Goal: Task Accomplishment & Management: Use online tool/utility

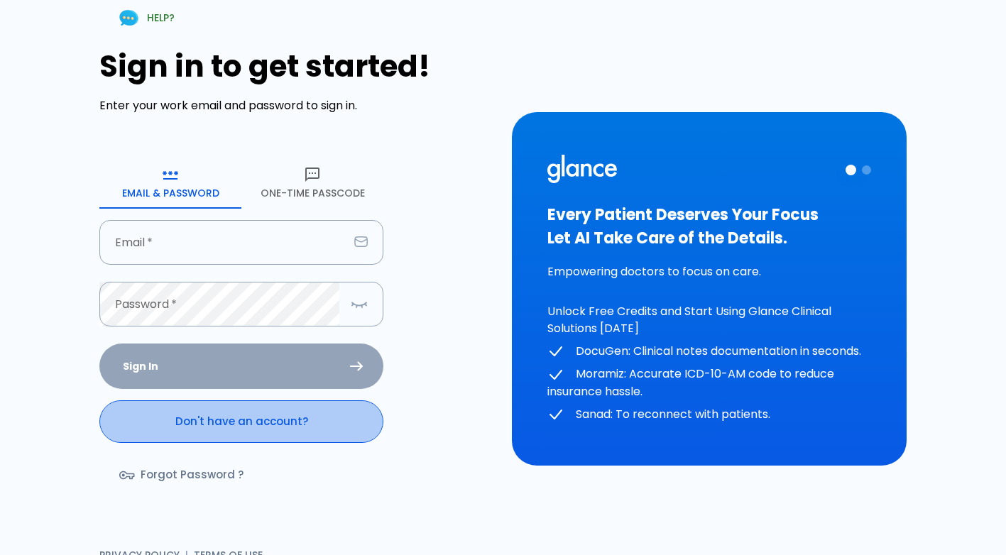
click at [276, 412] on link "Don't have an account?" at bounding box center [241, 422] width 284 height 43
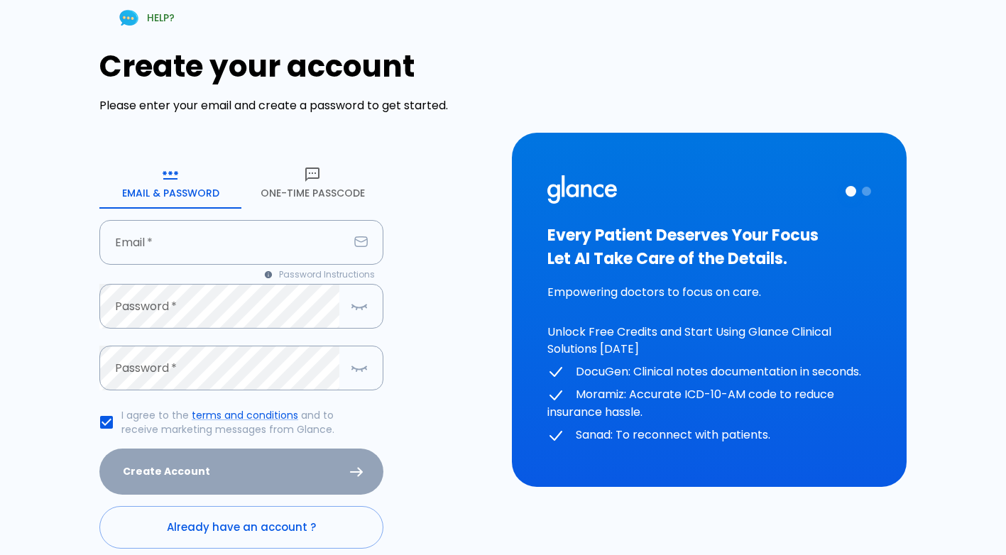
click at [304, 173] on icon "button" at bounding box center [312, 174] width 17 height 17
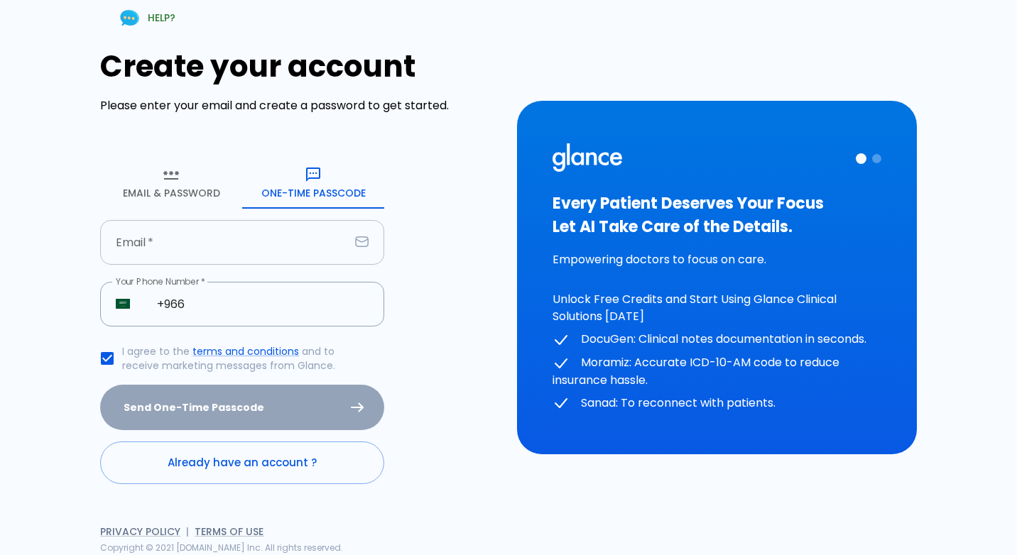
click at [207, 242] on input "text" at bounding box center [224, 242] width 249 height 45
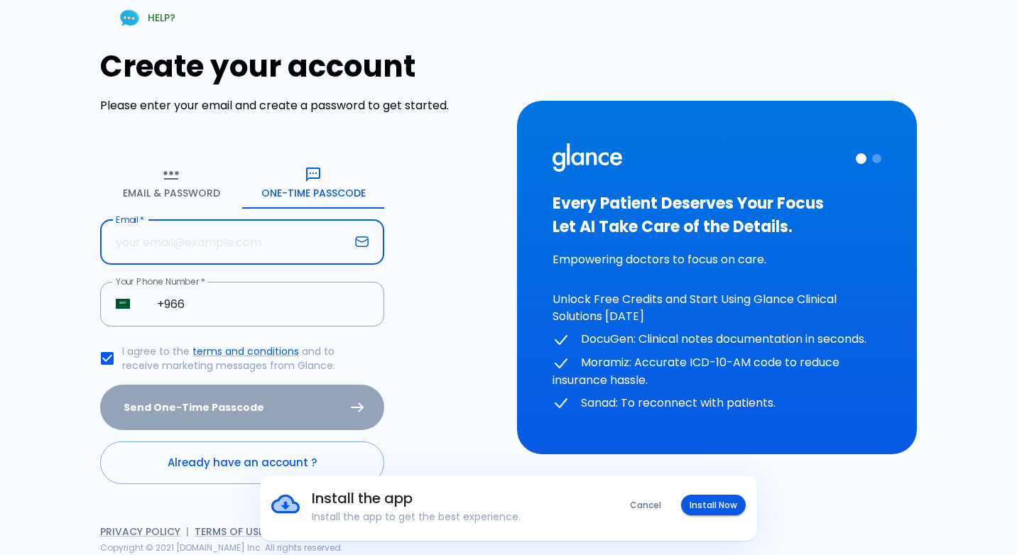
type input "[EMAIL_ADDRESS][DOMAIN_NAME]"
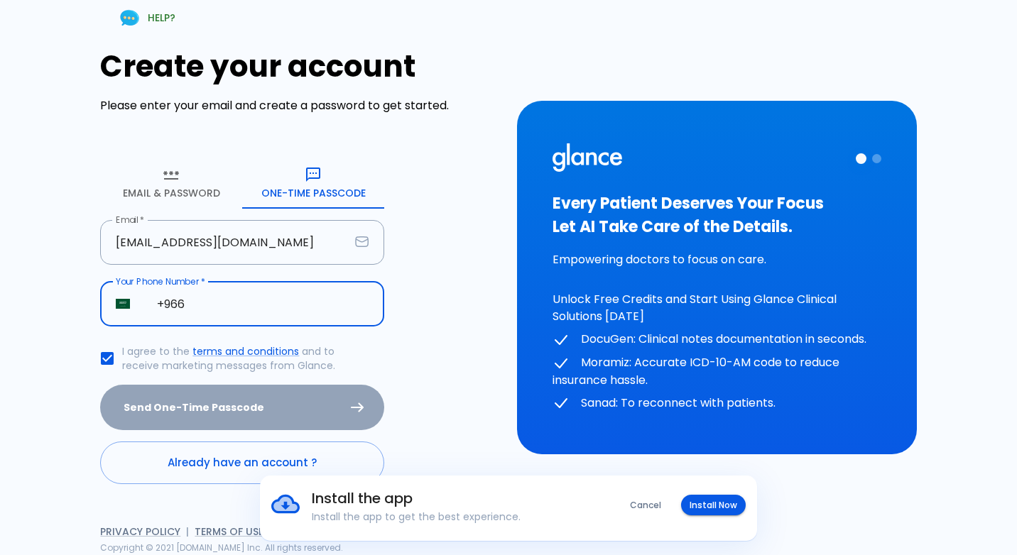
click at [227, 316] on input "+966" at bounding box center [262, 304] width 243 height 45
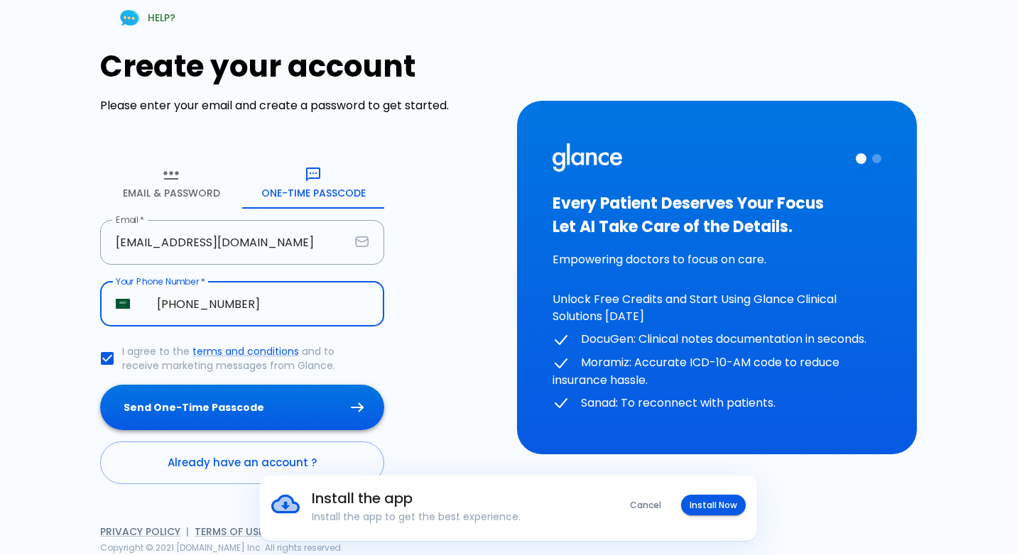
type input "[PHONE_NUMBER]"
click at [256, 401] on button "Send One-Time Passcode" at bounding box center [242, 408] width 284 height 46
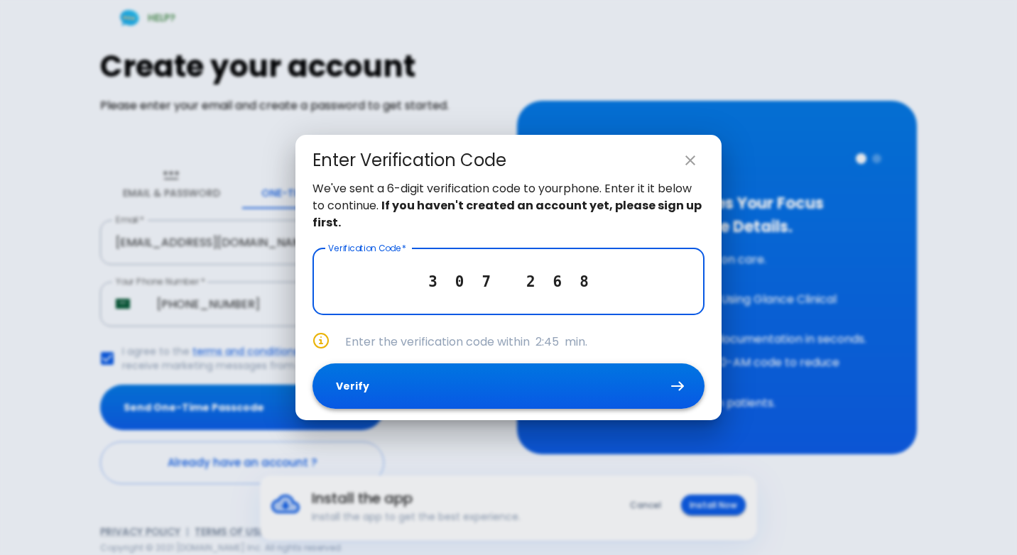
type input "3 0 7 2 6 8"
click at [350, 403] on button "Verify" at bounding box center [508, 387] width 392 height 46
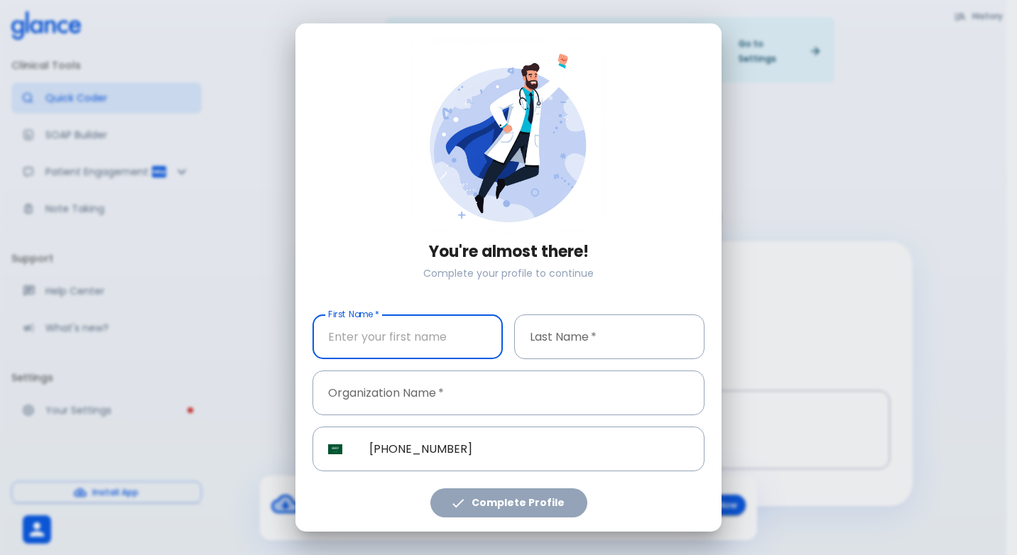
click at [361, 334] on input "text" at bounding box center [407, 337] width 190 height 45
type input "[PERSON_NAME]"
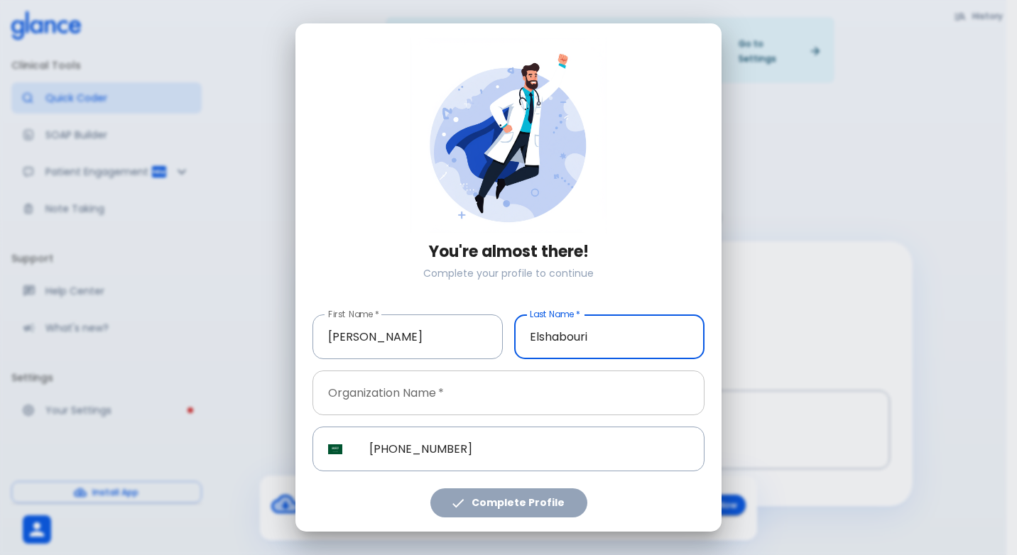
type input "Elshabouri"
click at [601, 386] on input "text" at bounding box center [508, 393] width 392 height 45
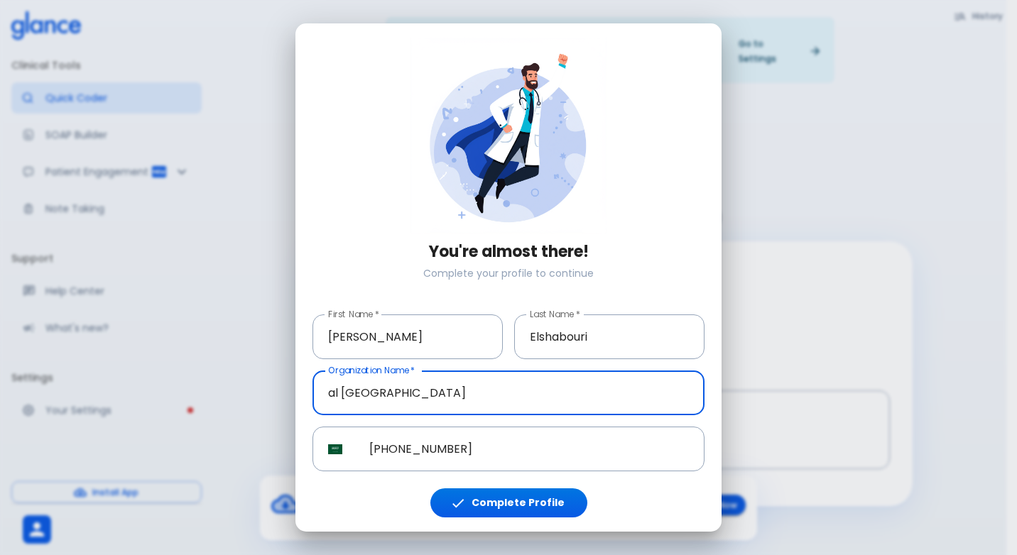
type input "al [GEOGRAPHIC_DATA]"
click at [562, 488] on div "Complete Profile" at bounding box center [502, 495] width 403 height 46
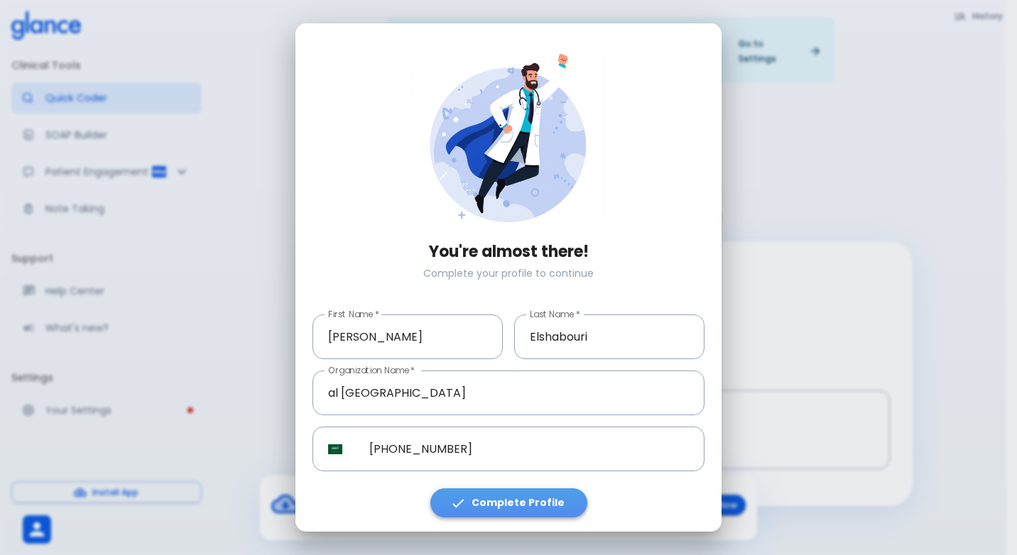
click at [563, 495] on button "Complete Profile" at bounding box center [508, 503] width 157 height 29
click at [563, 494] on button "Complete Profile" at bounding box center [508, 503] width 157 height 29
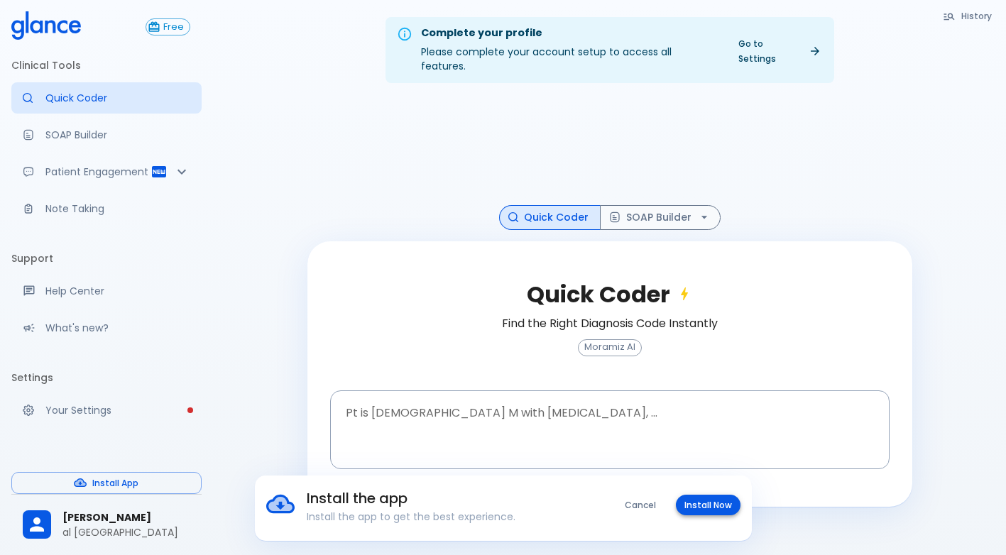
click at [703, 505] on button "Install Now" at bounding box center [708, 505] width 65 height 21
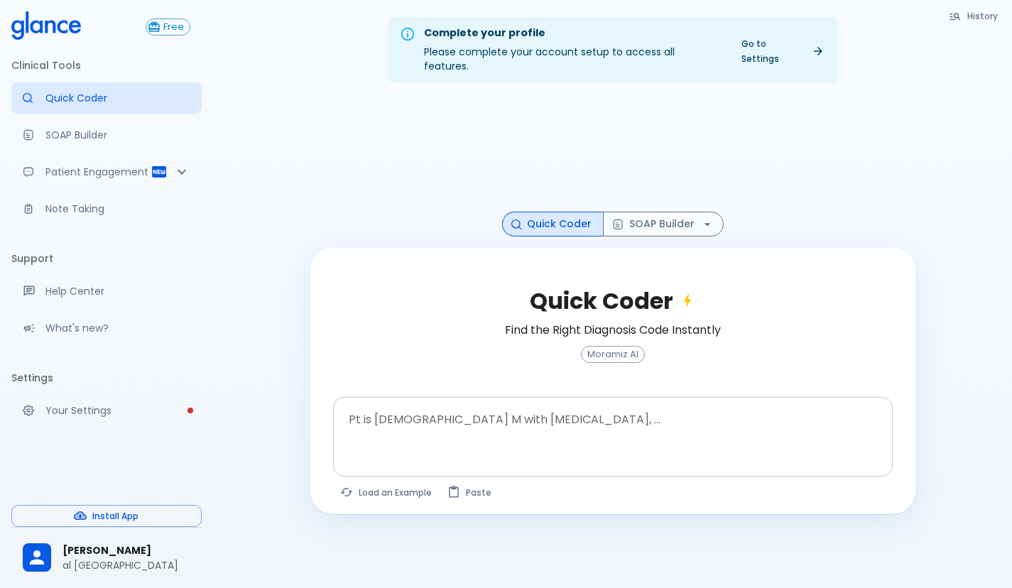
click at [435, 448] on div at bounding box center [614, 461] width 554 height 26
click at [422, 403] on textarea at bounding box center [613, 425] width 540 height 45
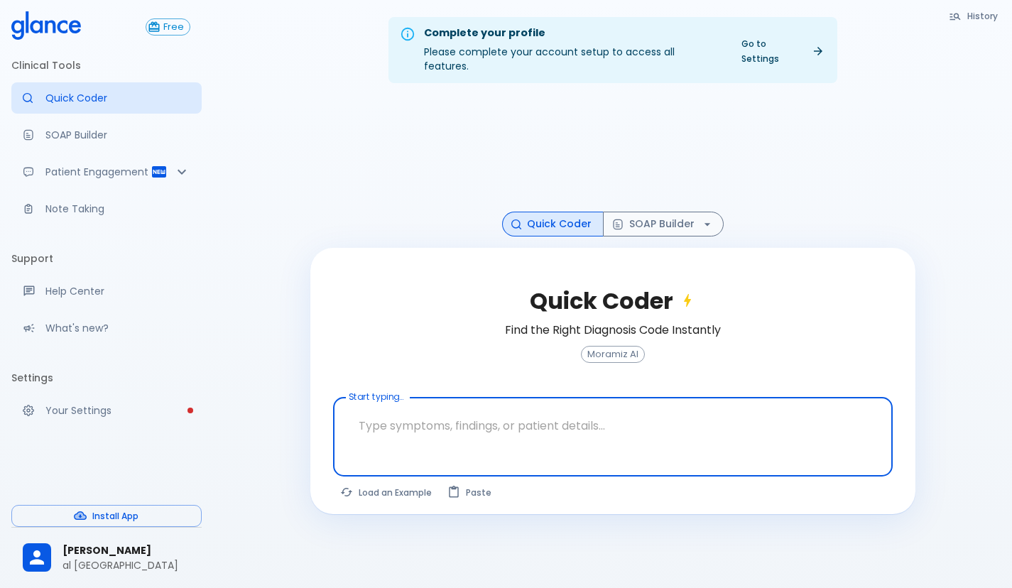
click at [422, 403] on textarea at bounding box center [613, 425] width 540 height 45
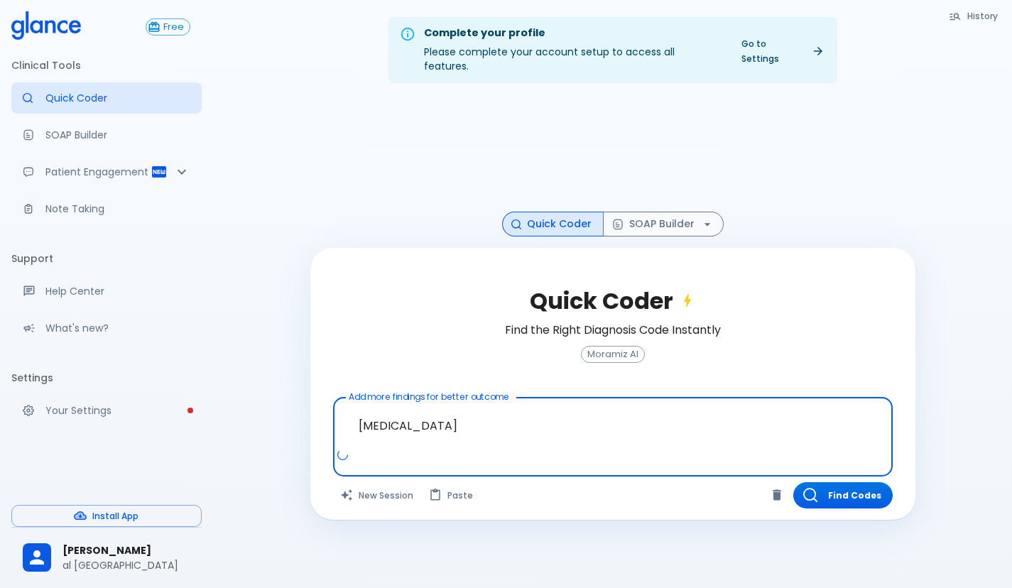
click at [495, 425] on textarea "[MEDICAL_DATA]" at bounding box center [613, 425] width 540 height 45
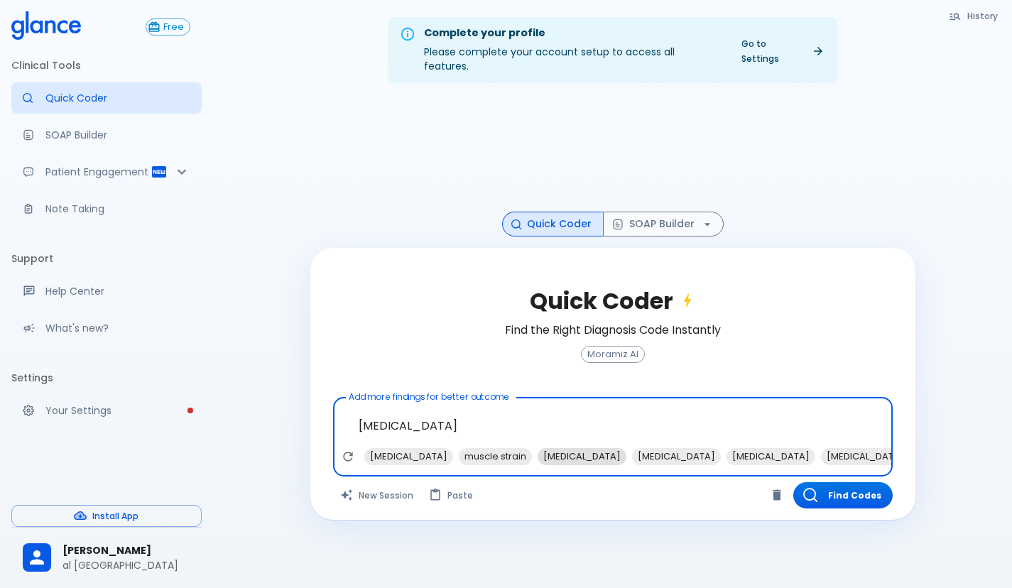
click at [616, 448] on span "[MEDICAL_DATA]" at bounding box center [582, 456] width 89 height 16
click at [595, 448] on span "NSAIDs" at bounding box center [573, 456] width 43 height 16
click at [847, 448] on span "X-ray [MEDICAL_DATA] spine" at bounding box center [919, 456] width 144 height 16
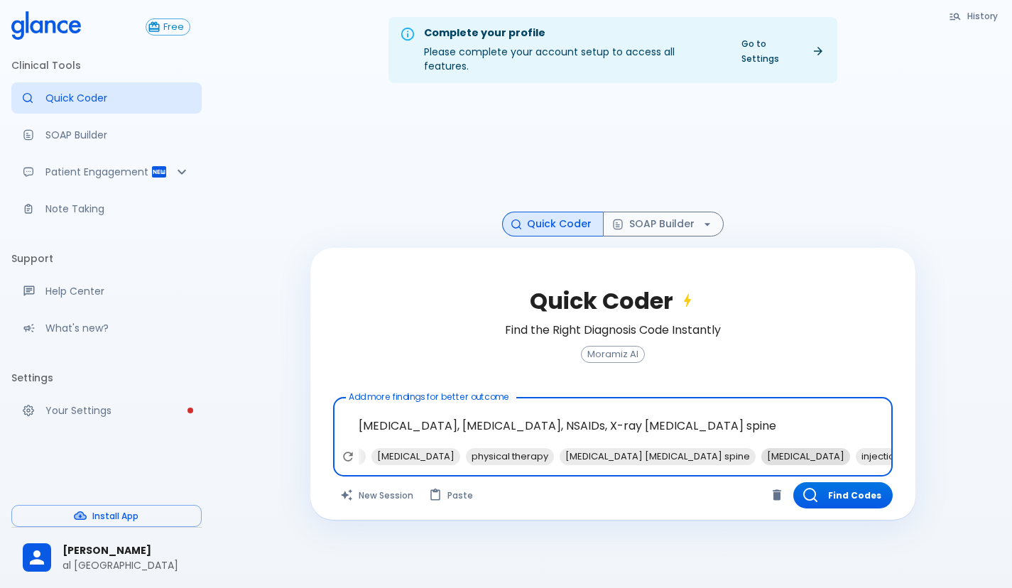
click at [761, 448] on span "[MEDICAL_DATA]" at bounding box center [805, 456] width 89 height 16
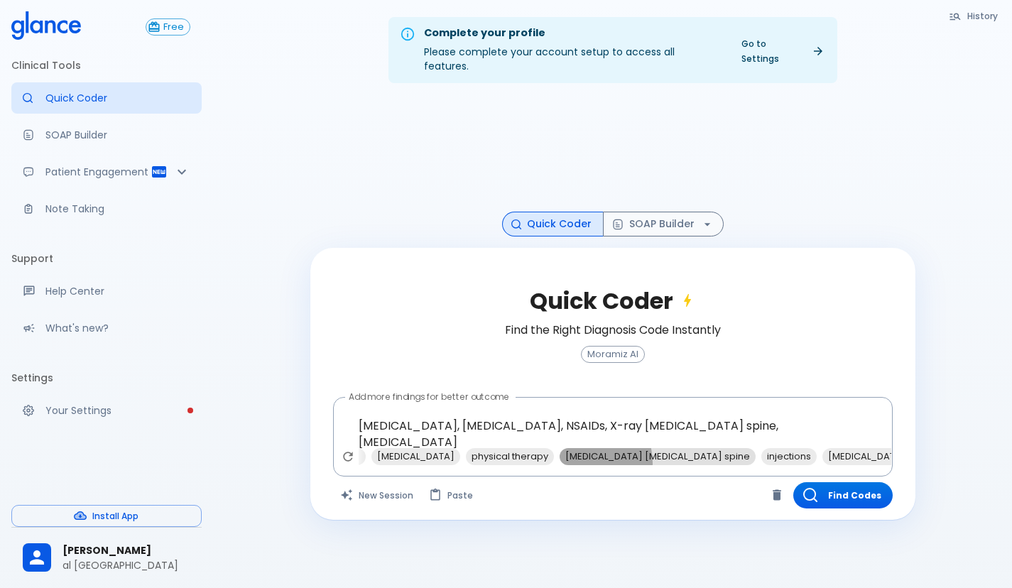
click at [611, 448] on span "[MEDICAL_DATA] [MEDICAL_DATA] spine" at bounding box center [658, 456] width 196 height 16
type textarea "[MEDICAL_DATA], [MEDICAL_DATA], NSAIDs, X-ray [MEDICAL_DATA] spine, [MEDICAL_DA…"
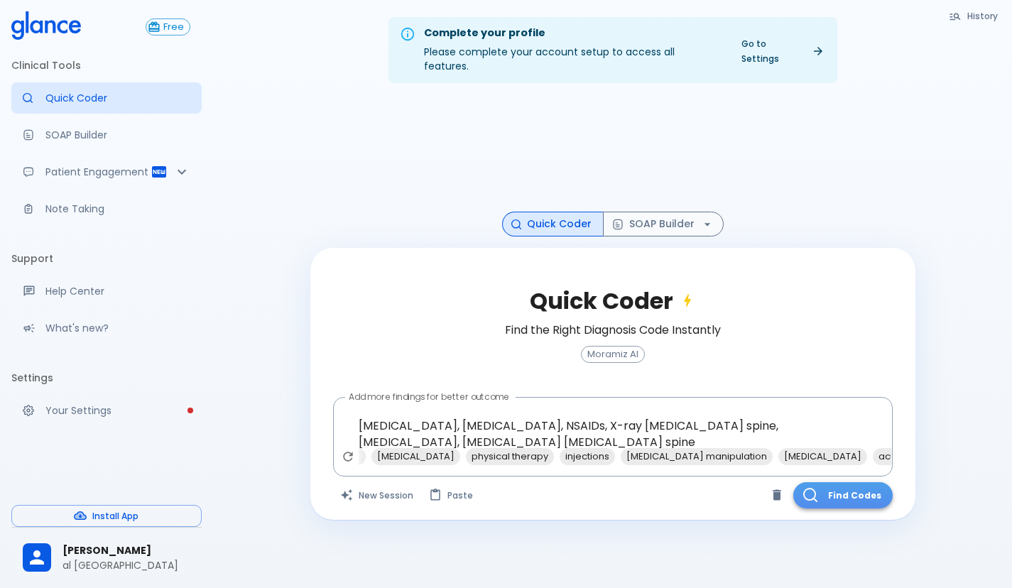
click at [846, 492] on button "Find Codes" at bounding box center [842, 495] width 99 height 26
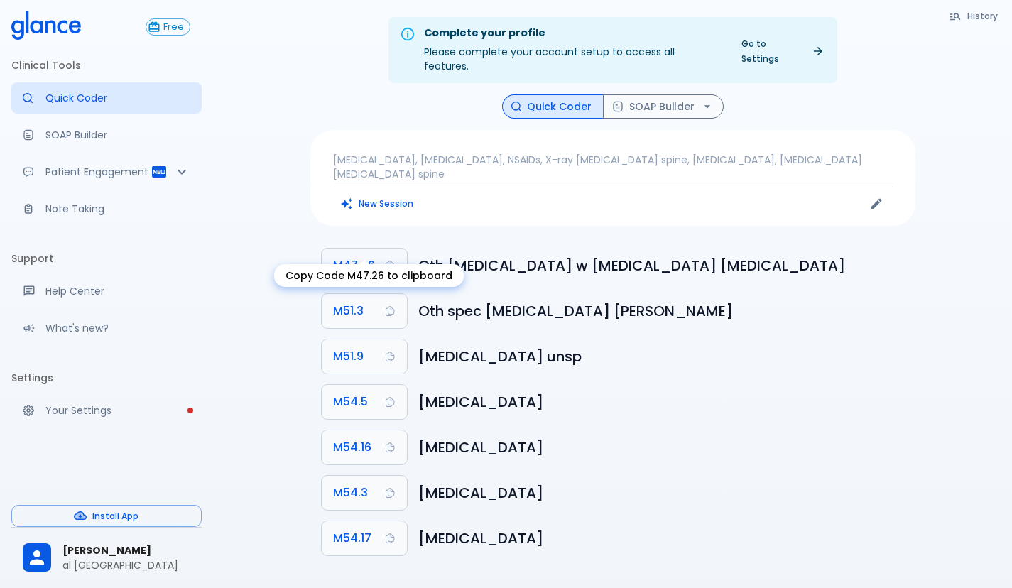
click at [369, 256] on span "M47.26" at bounding box center [354, 266] width 42 height 20
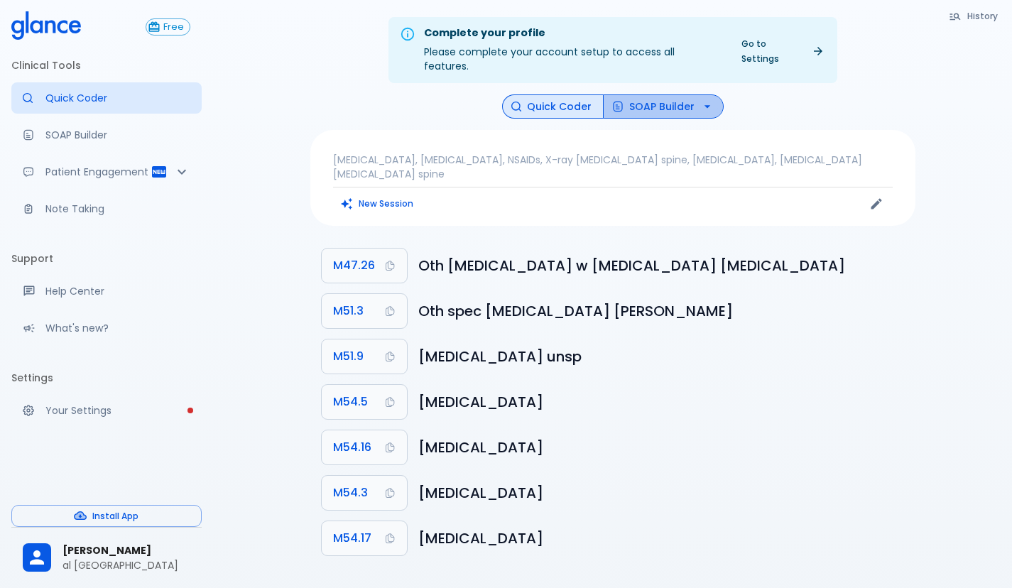
click at [656, 98] on button "SOAP Builder" at bounding box center [663, 106] width 121 height 25
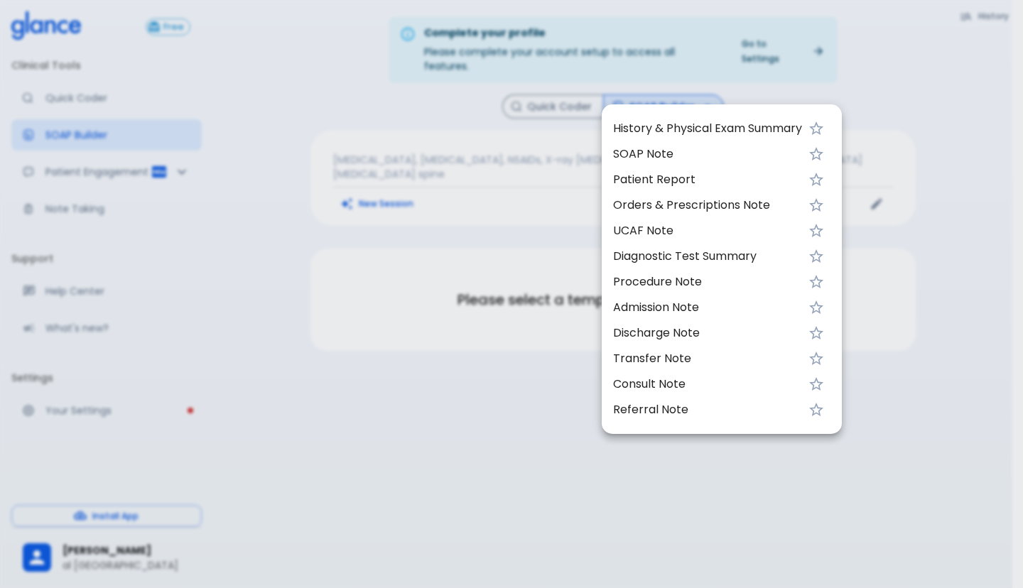
click at [650, 129] on span "History & Physical Exam Summary" at bounding box center [707, 128] width 189 height 17
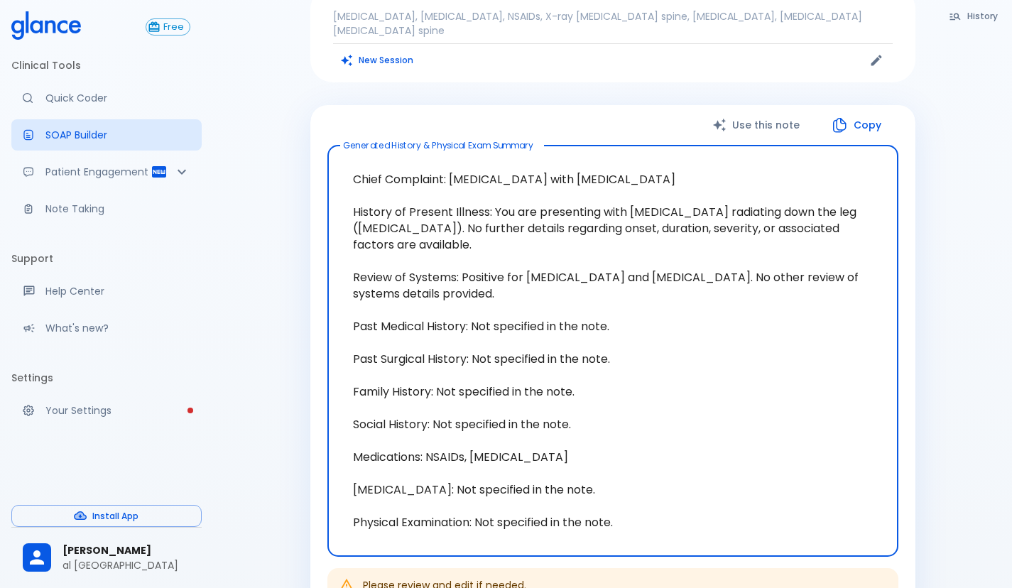
scroll to position [213, 0]
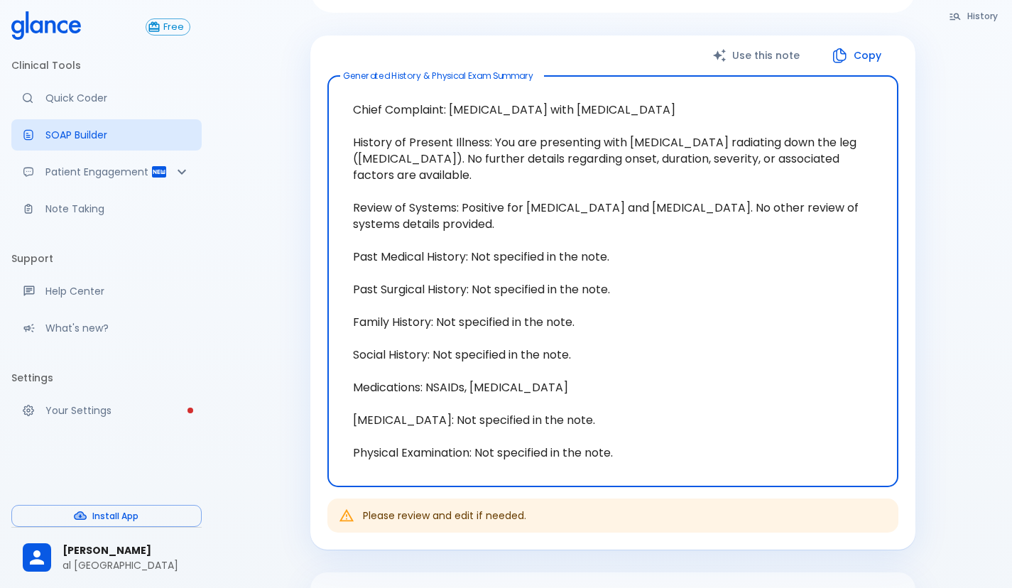
click at [863, 41] on button "Copy" at bounding box center [858, 55] width 82 height 29
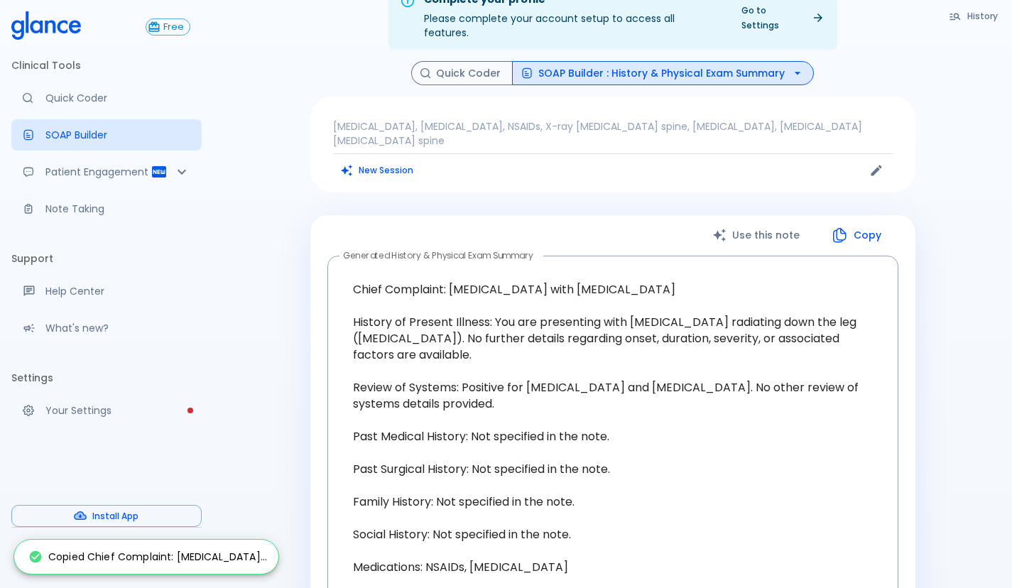
scroll to position [0, 0]
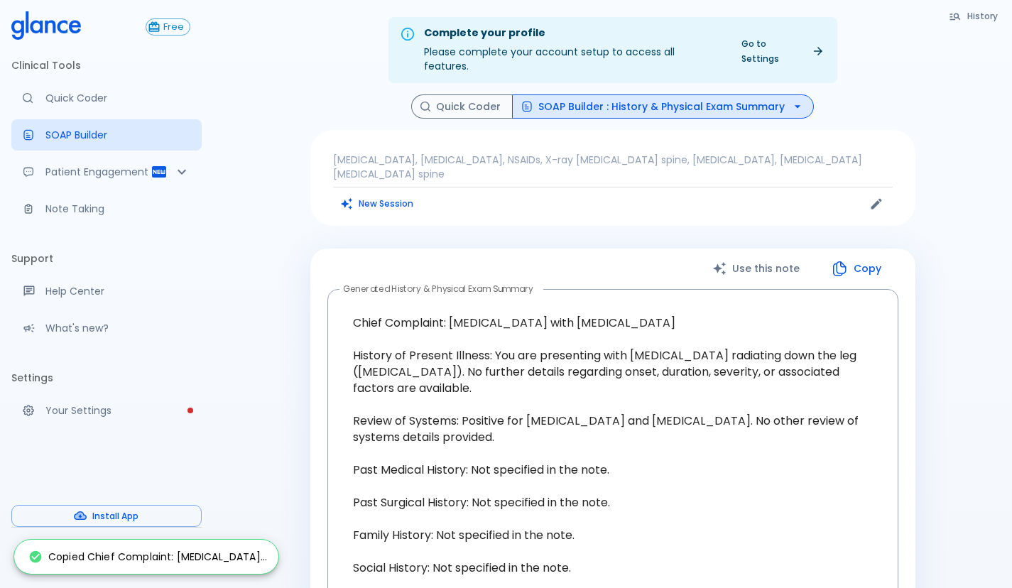
click at [650, 94] on button "SOAP Builder : History & Physical Exam Summary" at bounding box center [663, 106] width 302 height 25
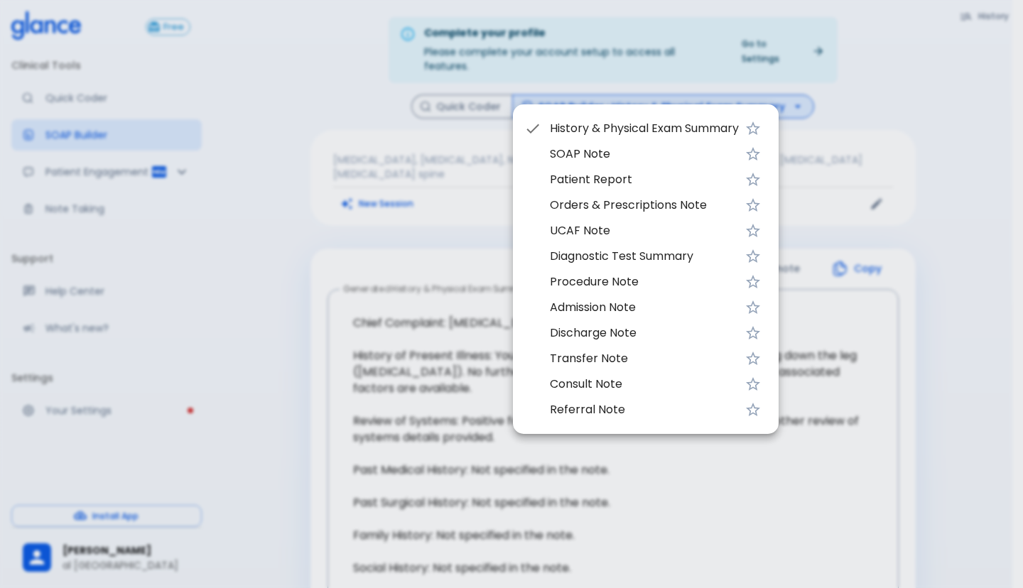
click at [589, 232] on span "UCAF Note" at bounding box center [644, 230] width 189 height 17
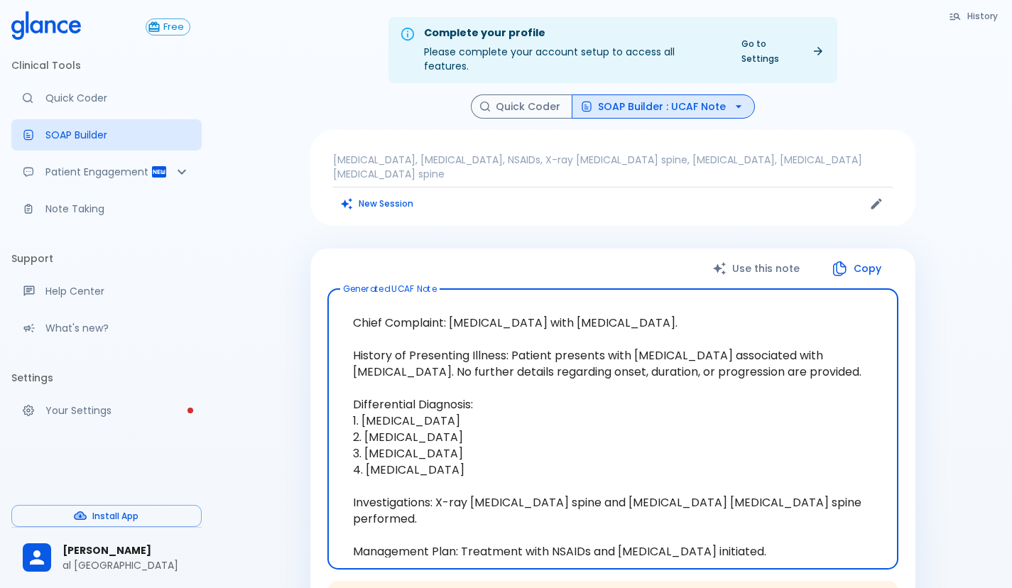
click at [872, 254] on button "Copy" at bounding box center [858, 268] width 82 height 29
